Goal: Information Seeking & Learning: Check status

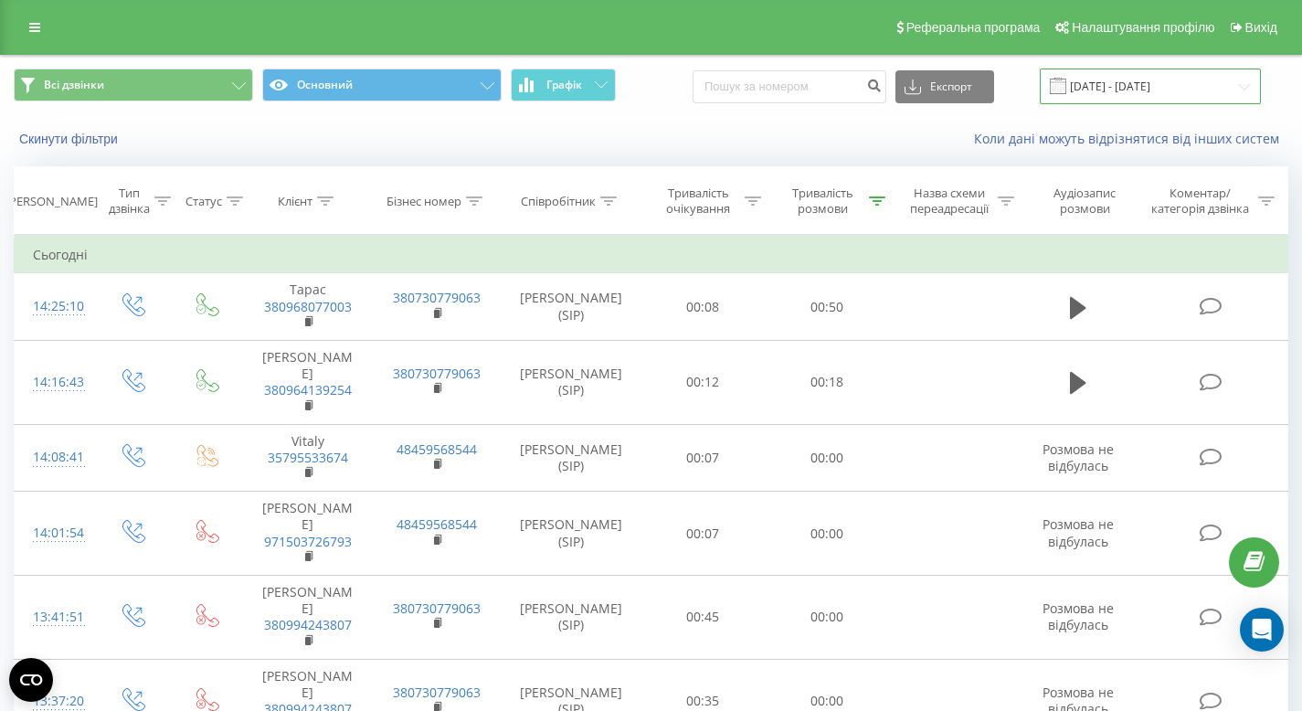
click at [1177, 84] on input "[DATE] - [DATE]" at bounding box center [1150, 87] width 221 height 36
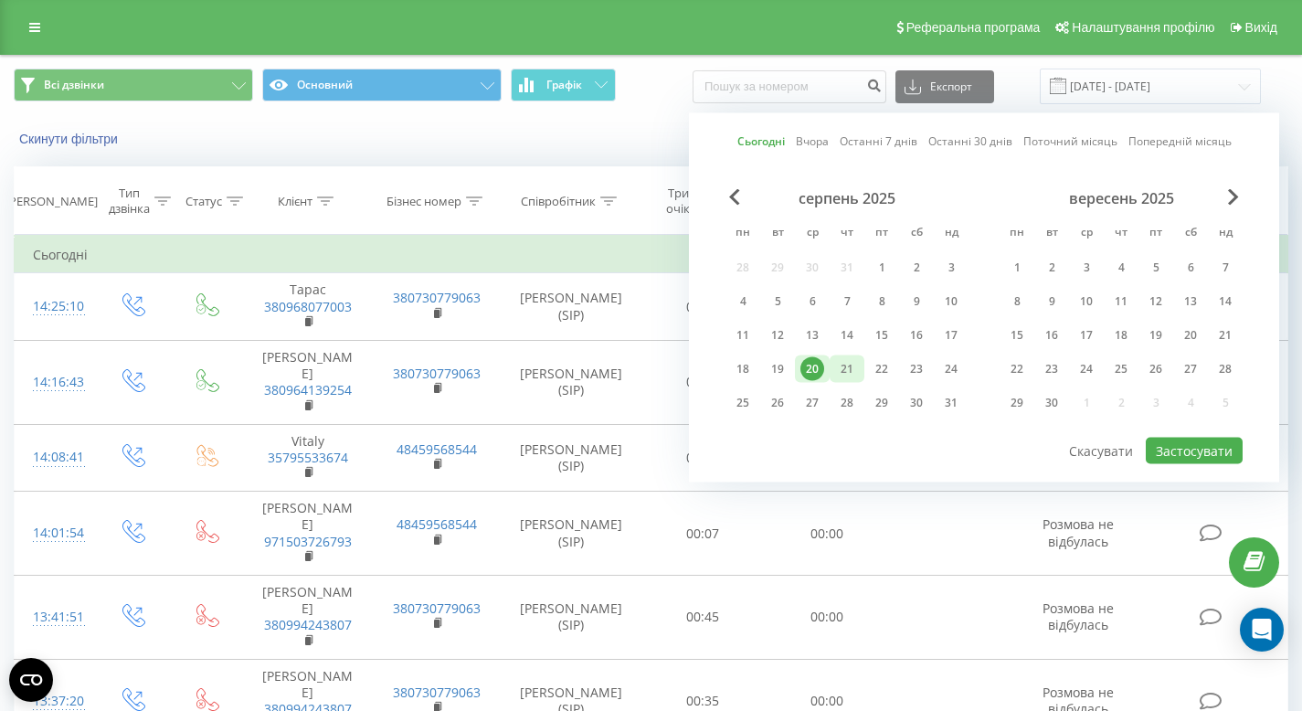
click at [841, 369] on div "21" at bounding box center [847, 369] width 24 height 24
click at [1167, 442] on button "Застосувати" at bounding box center [1194, 451] width 97 height 26
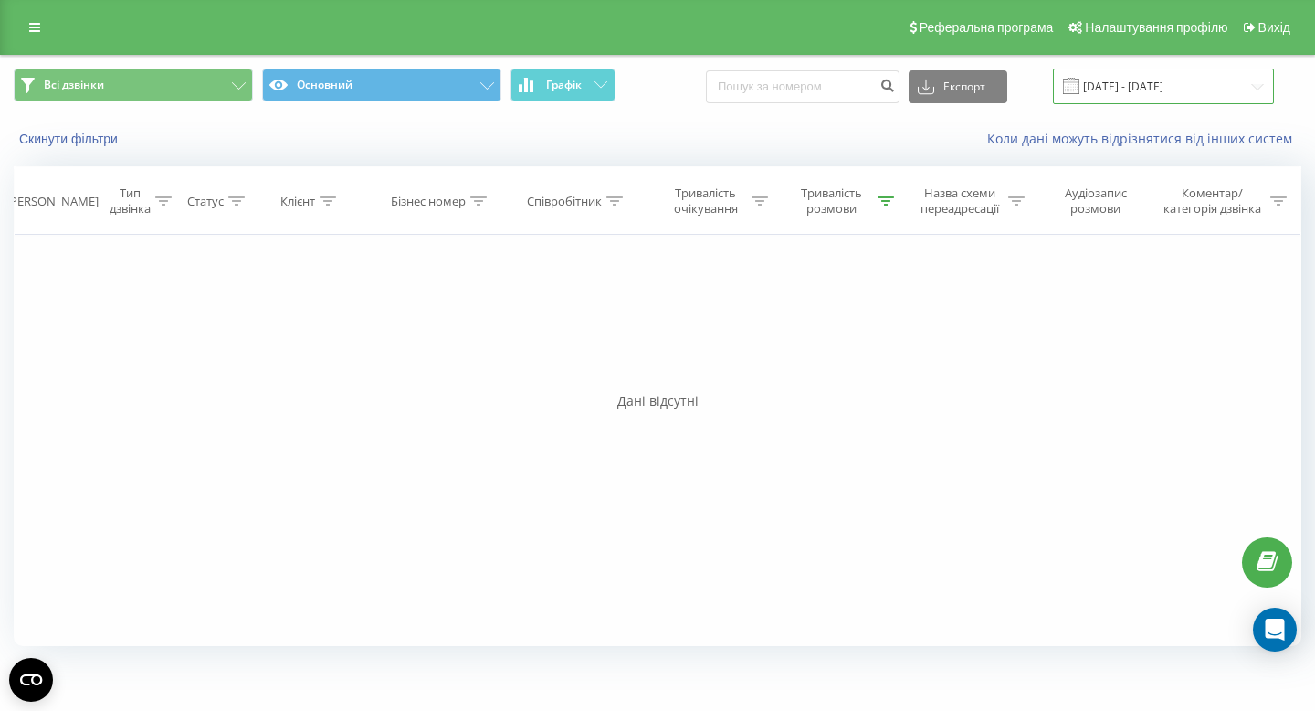
click at [1132, 93] on input "[DATE] - [DATE]" at bounding box center [1163, 87] width 221 height 36
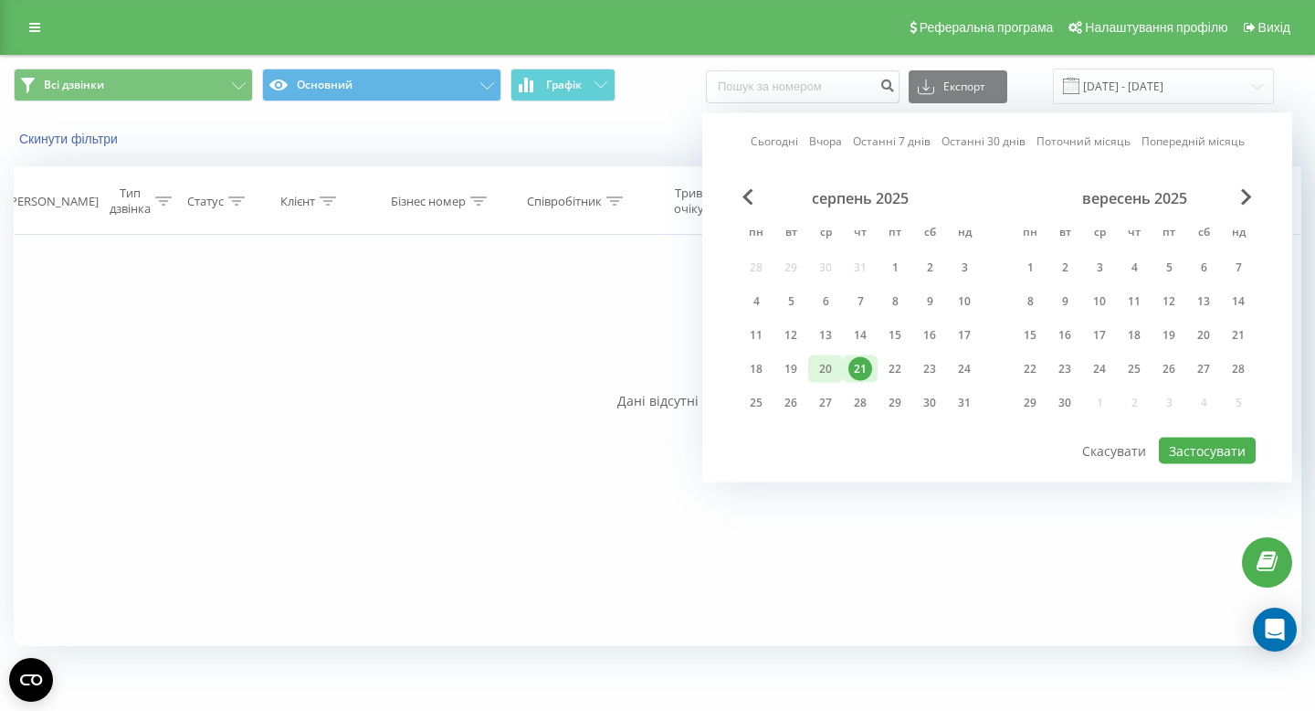
click at [829, 367] on div "20" at bounding box center [826, 369] width 24 height 24
click at [1177, 442] on button "Застосувати" at bounding box center [1207, 451] width 97 height 26
type input "[DATE] - [DATE]"
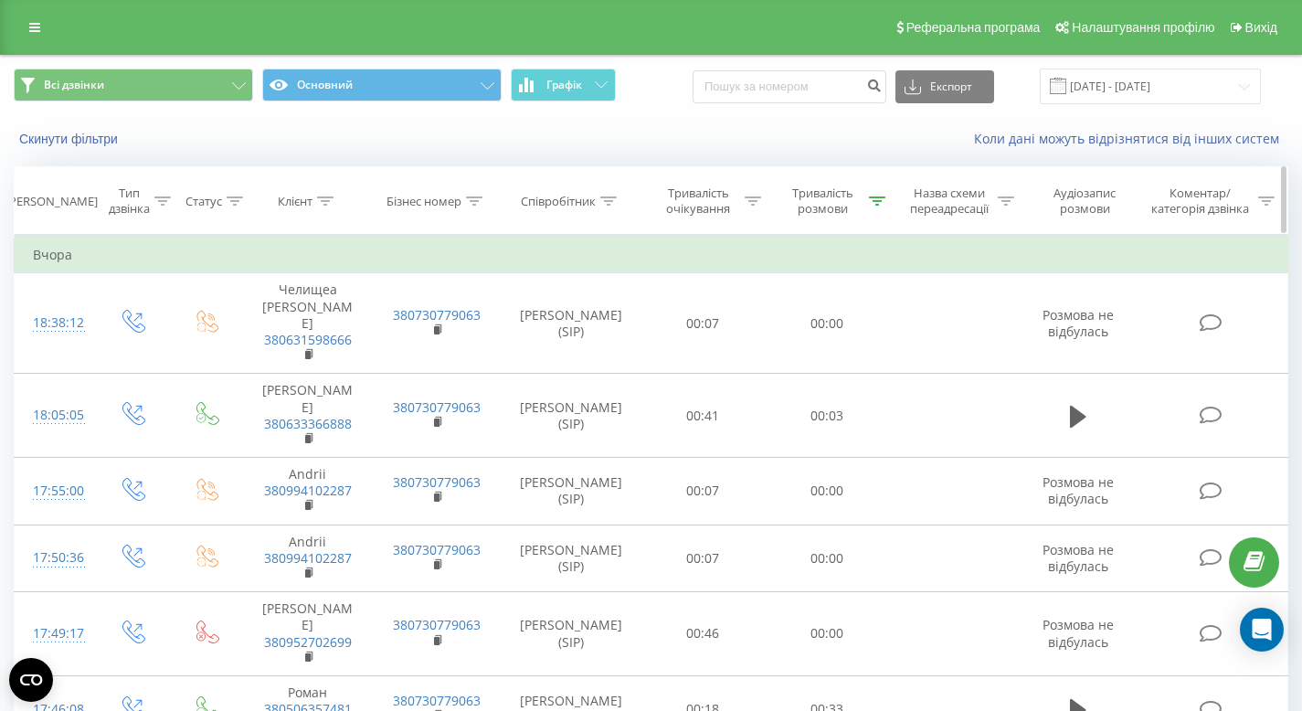
click at [877, 208] on div at bounding box center [877, 202] width 16 height 16
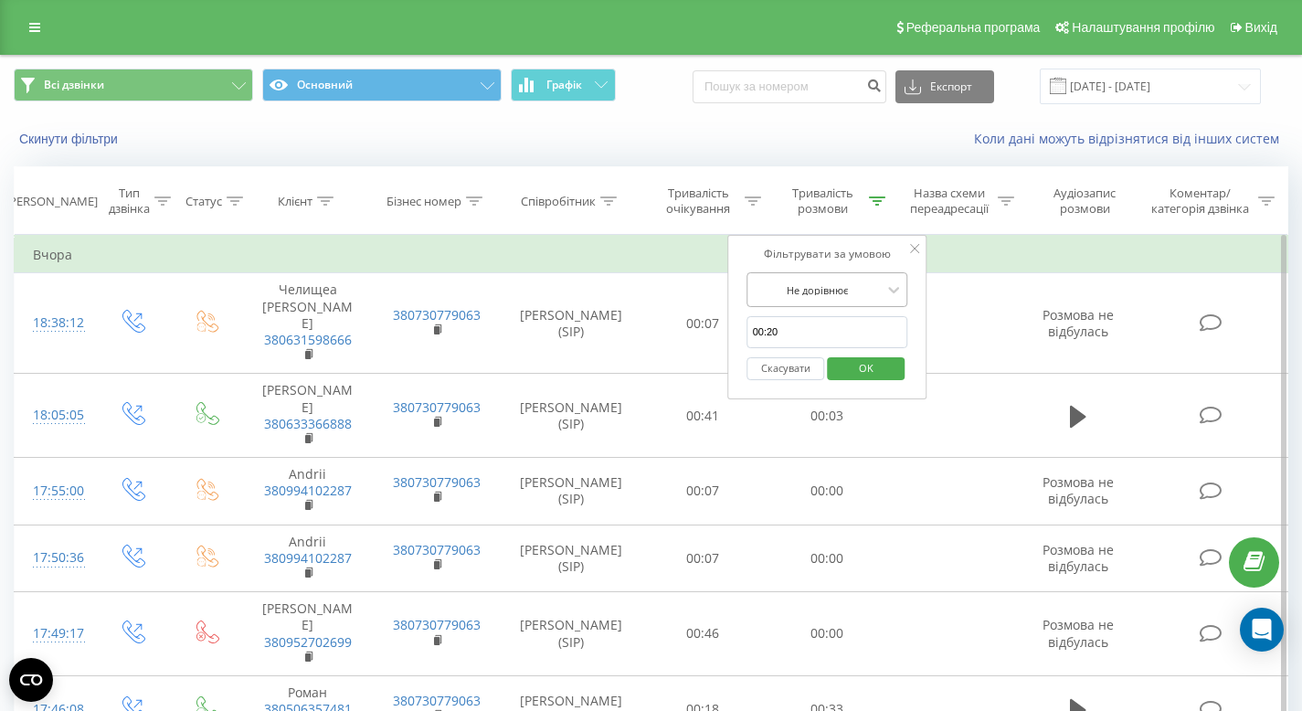
click at [854, 296] on div at bounding box center [818, 289] width 130 height 17
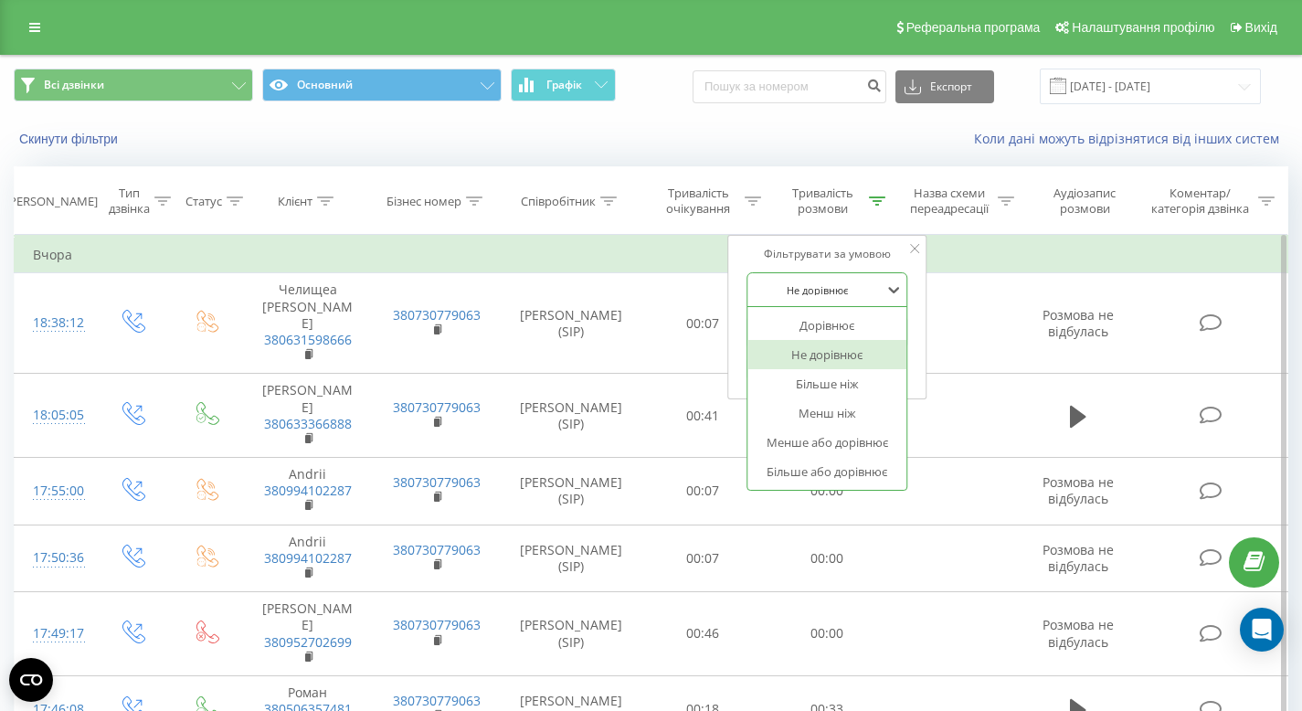
click at [859, 352] on div "Не дорівнює" at bounding box center [827, 354] width 159 height 29
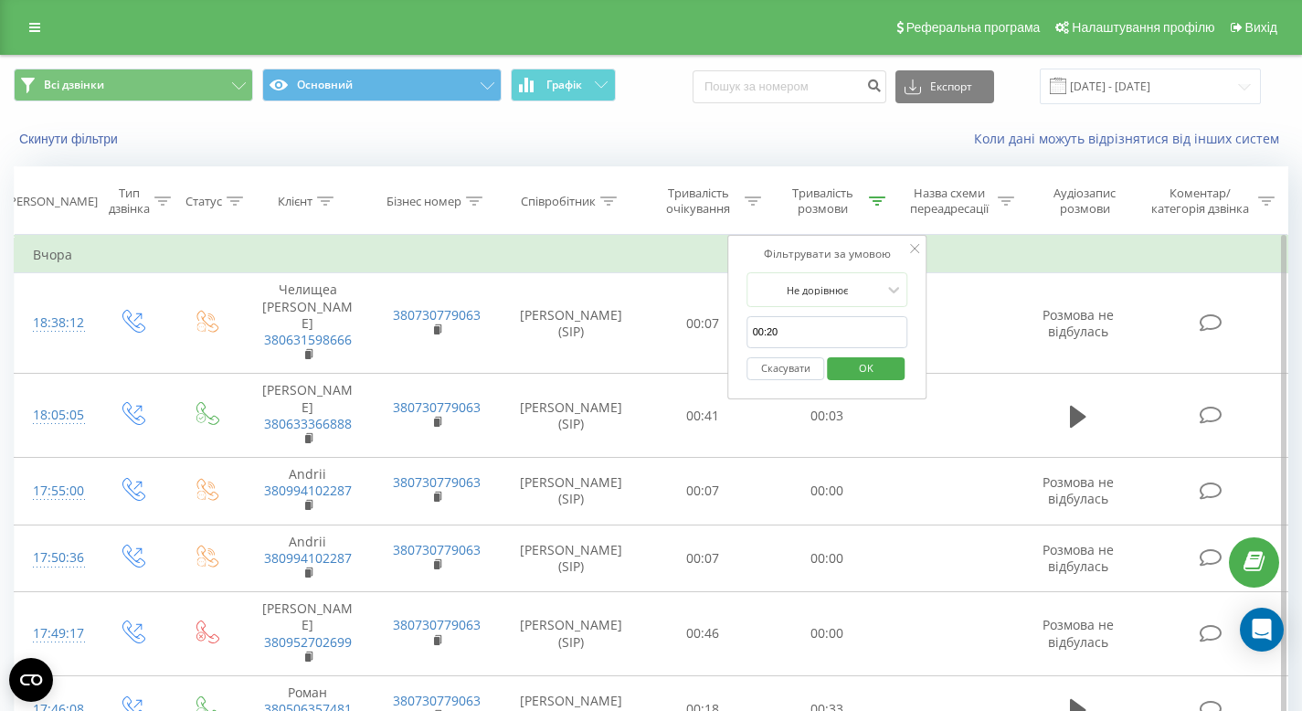
click at [866, 359] on span "OK" at bounding box center [865, 368] width 51 height 28
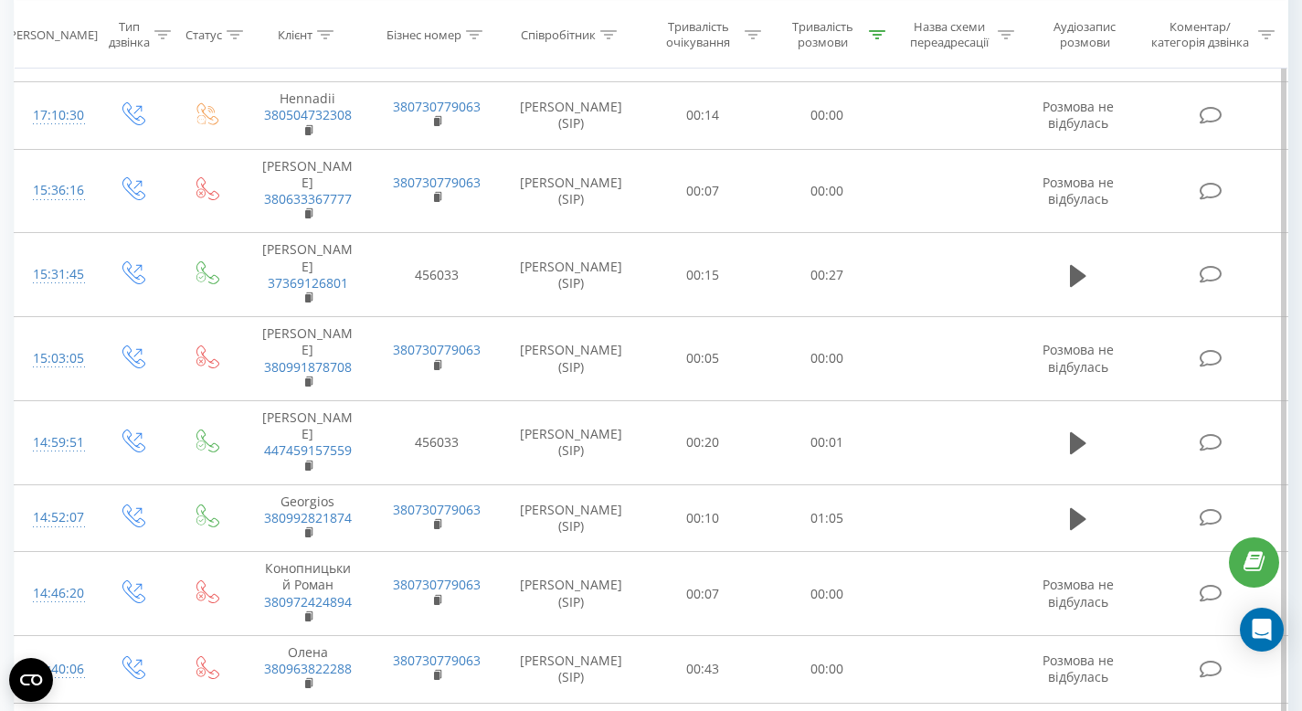
scroll to position [511, 0]
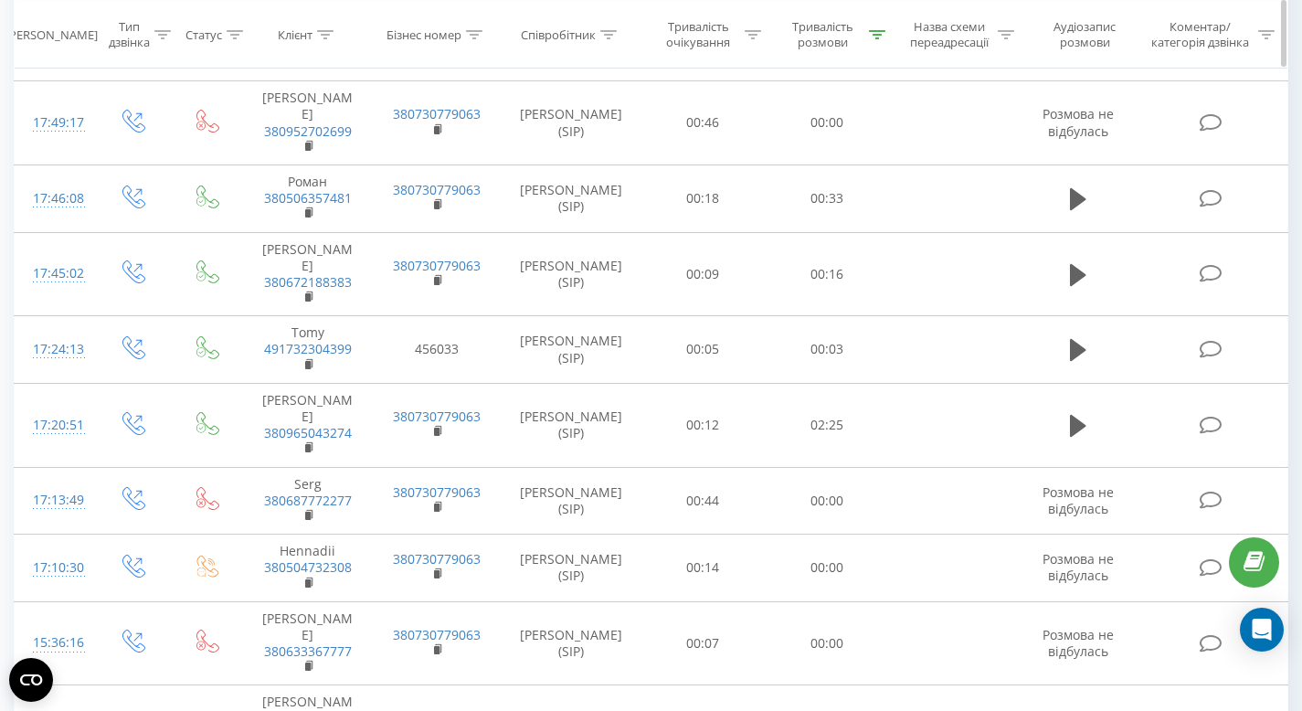
click at [872, 34] on icon at bounding box center [877, 33] width 16 height 9
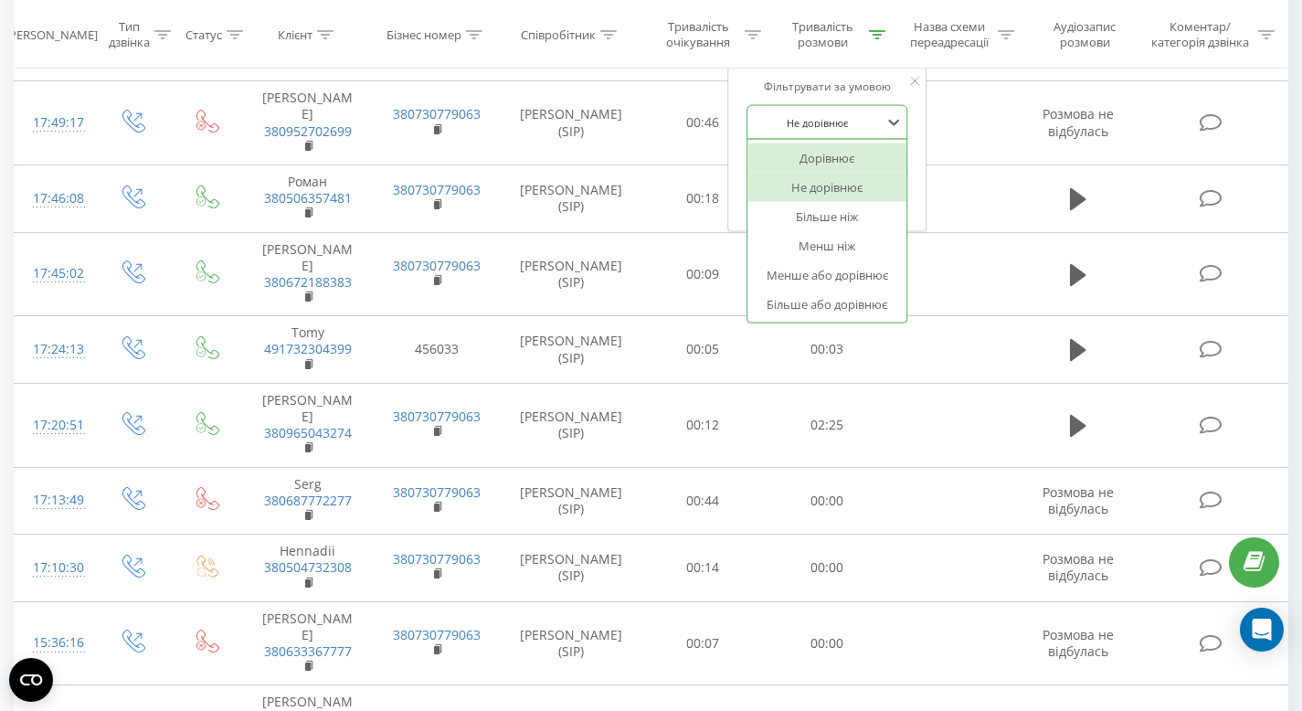
click at [853, 124] on div at bounding box center [818, 121] width 130 height 17
click at [846, 213] on div "Більше ніж" at bounding box center [827, 216] width 159 height 29
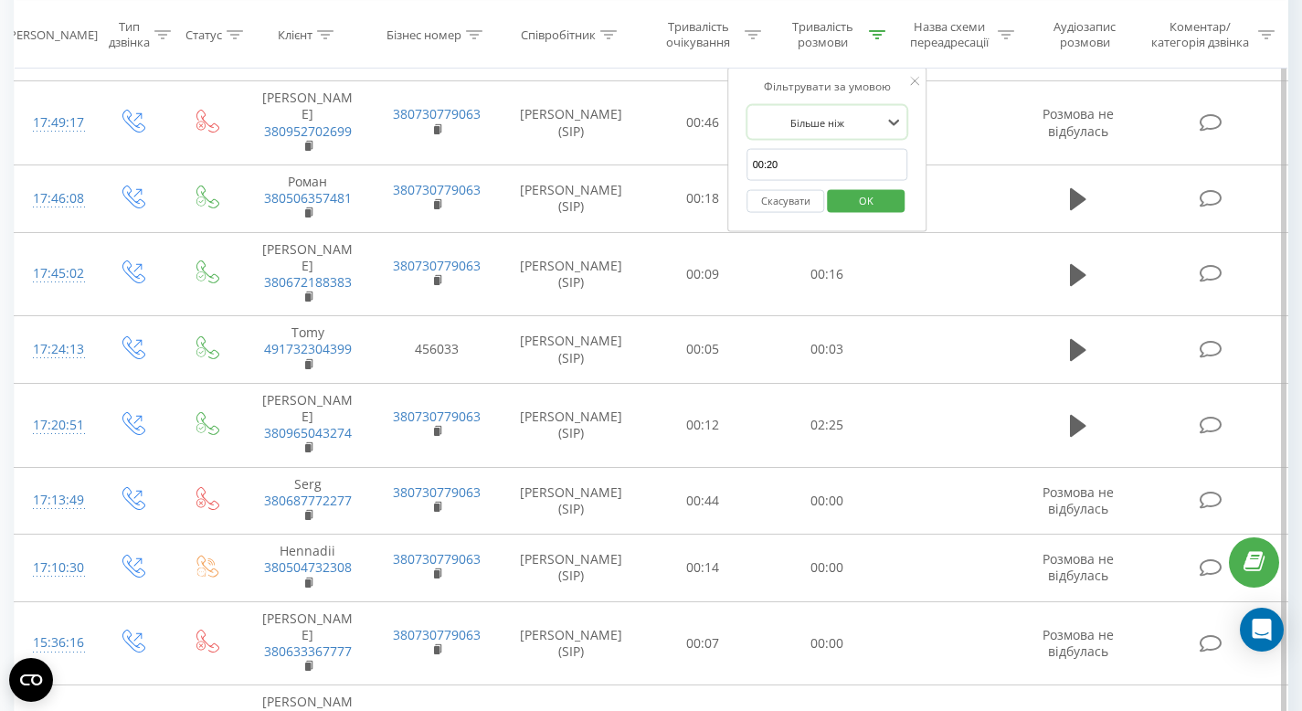
click at [862, 208] on span "OK" at bounding box center [865, 199] width 51 height 28
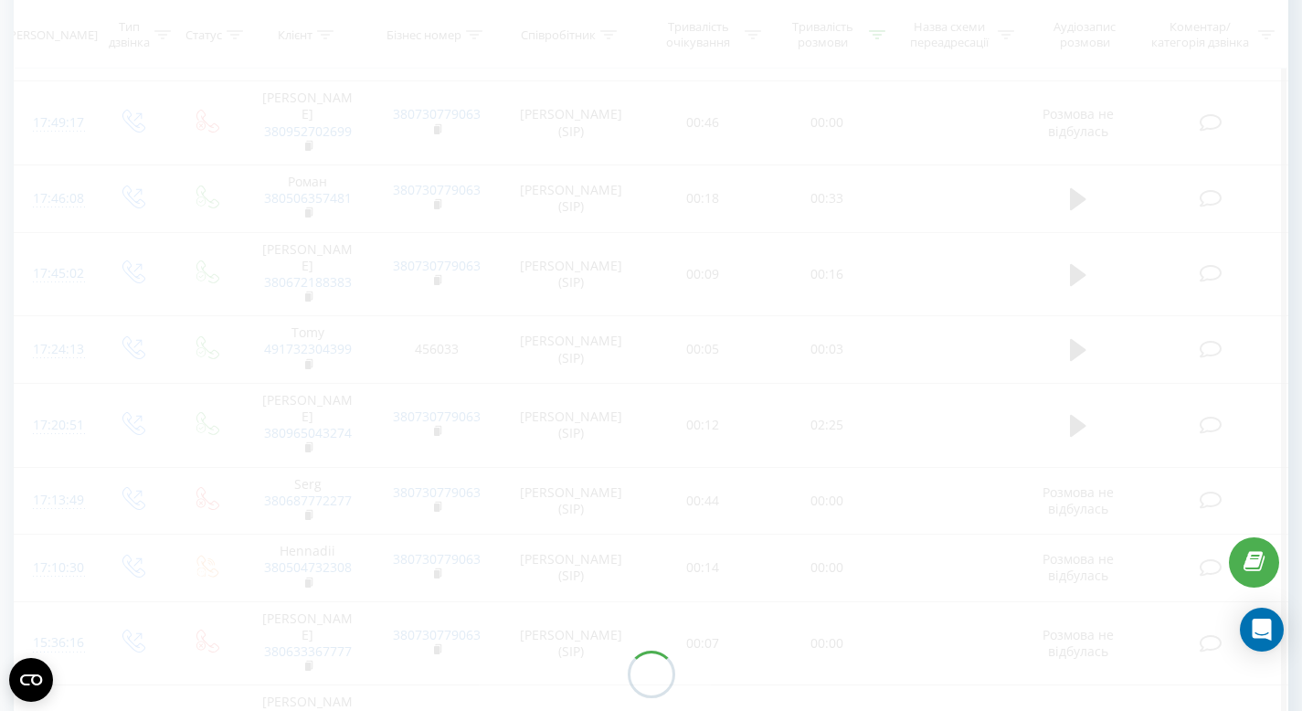
scroll to position [118, 0]
